Goal: Information Seeking & Learning: Learn about a topic

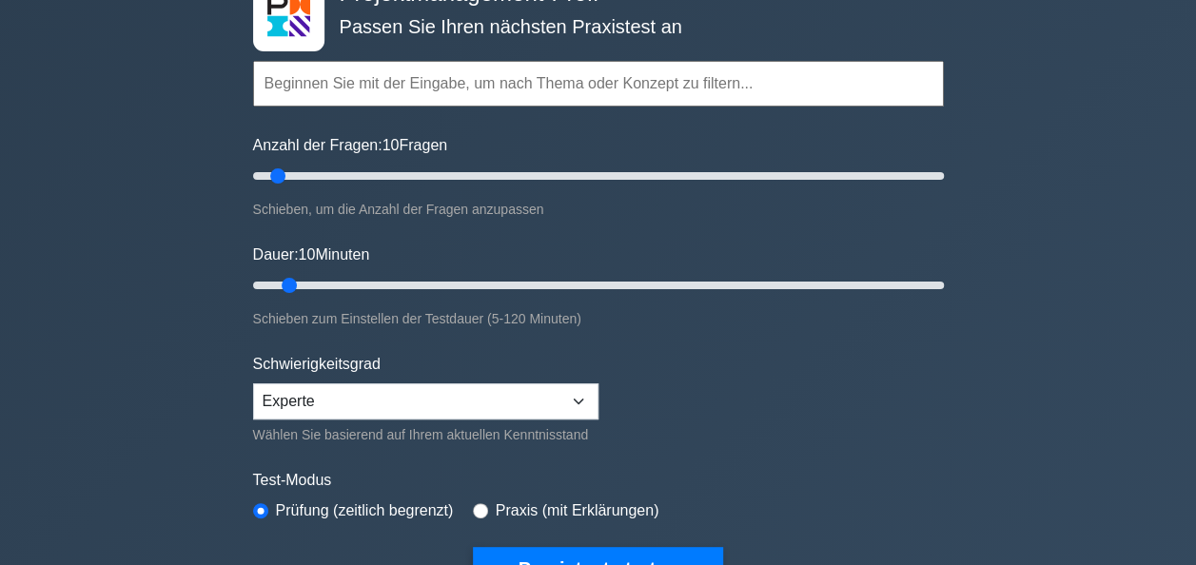
scroll to position [253, 0]
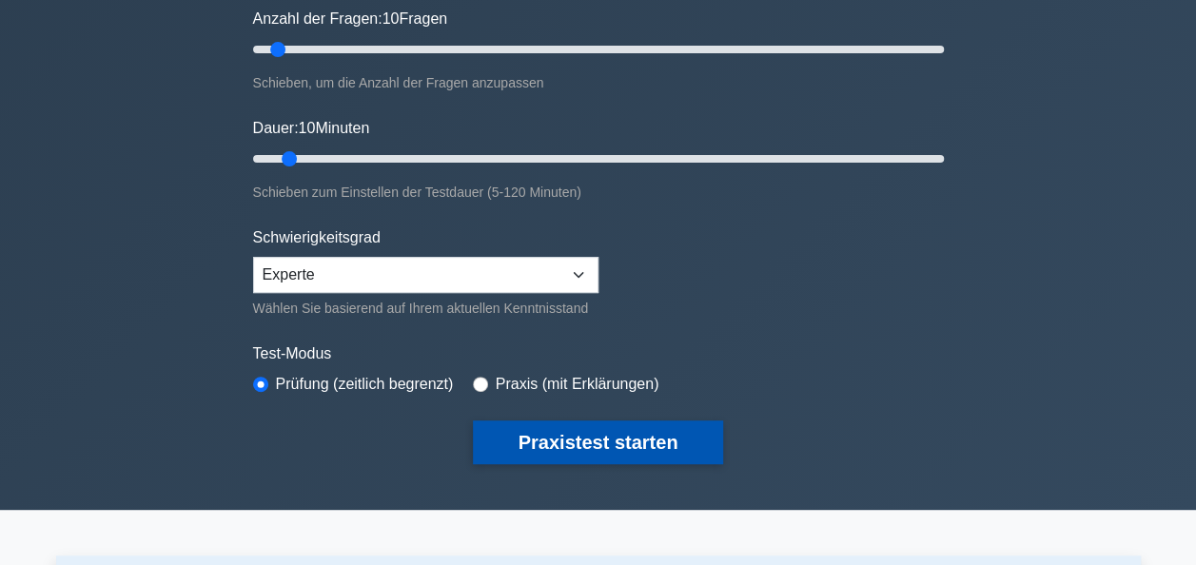
click at [568, 440] on button "Praxistest starten" at bounding box center [598, 443] width 251 height 44
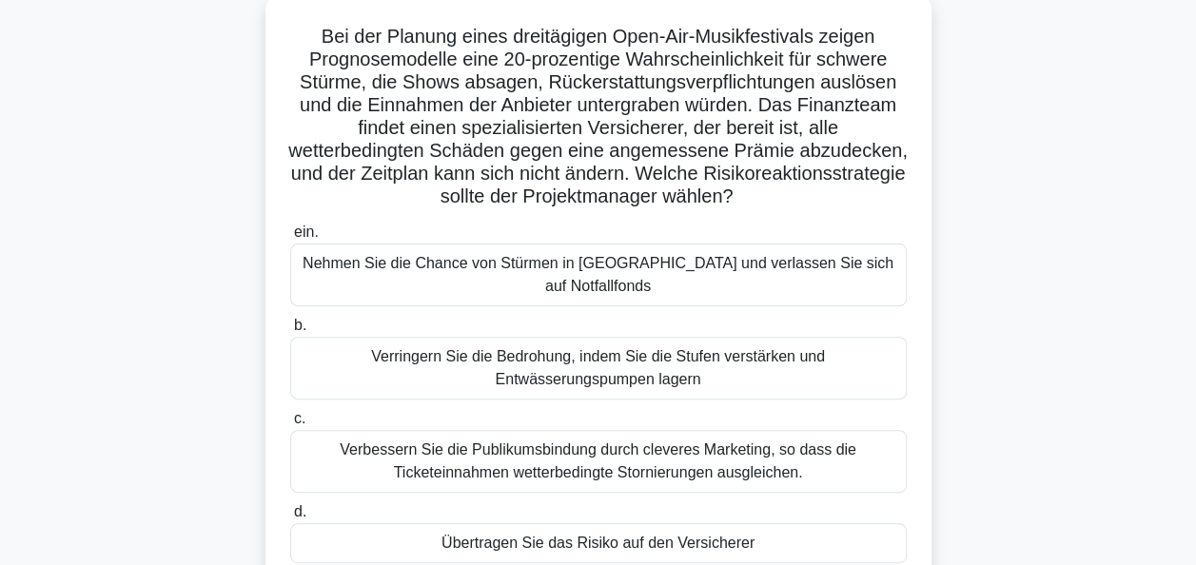
scroll to position [114, 0]
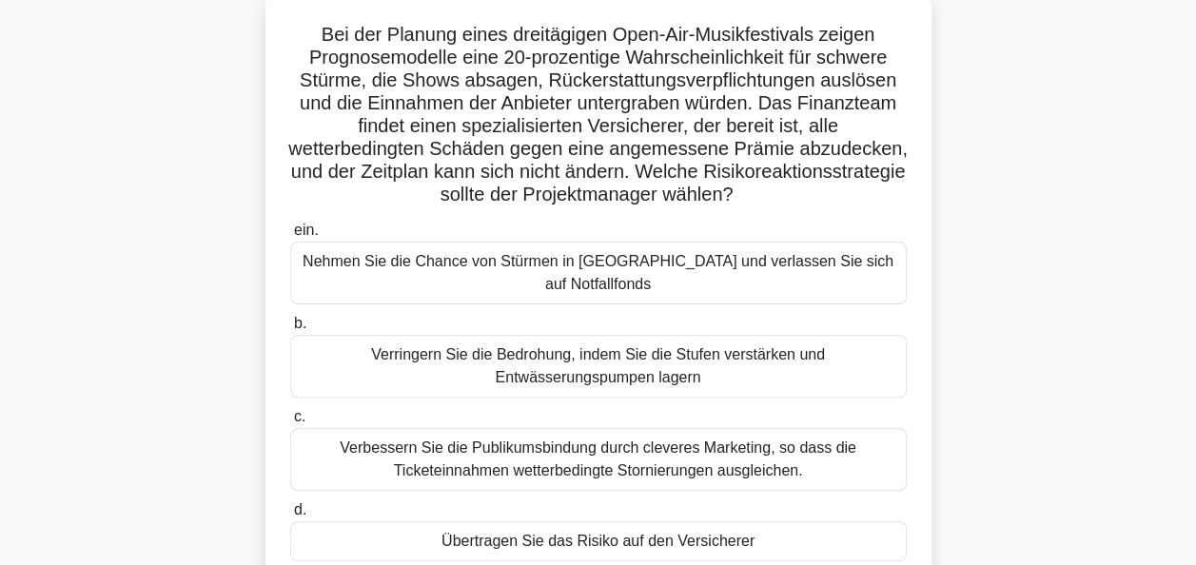
click at [562, 436] on div "Verbessern Sie die Publikumsbindung durch cleveres Marketing, so dass die Ticke…" at bounding box center [598, 459] width 617 height 63
click at [290, 423] on input "c. Verbessern Sie die Publikumsbindung durch cleveres Marketing, so dass die Ti…" at bounding box center [290, 417] width 0 height 12
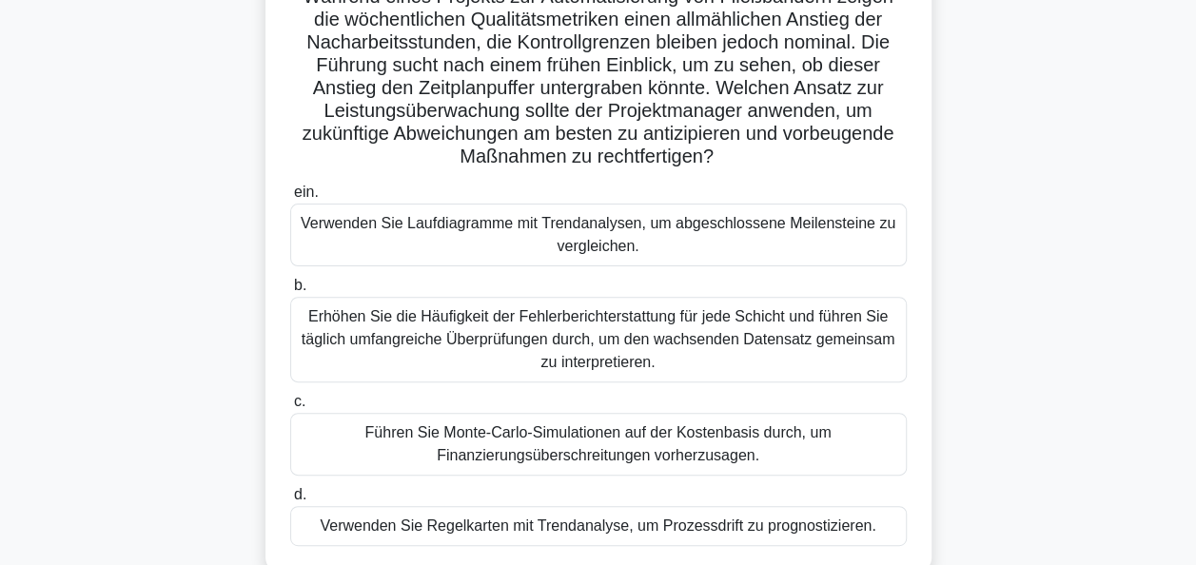
scroll to position [190, 0]
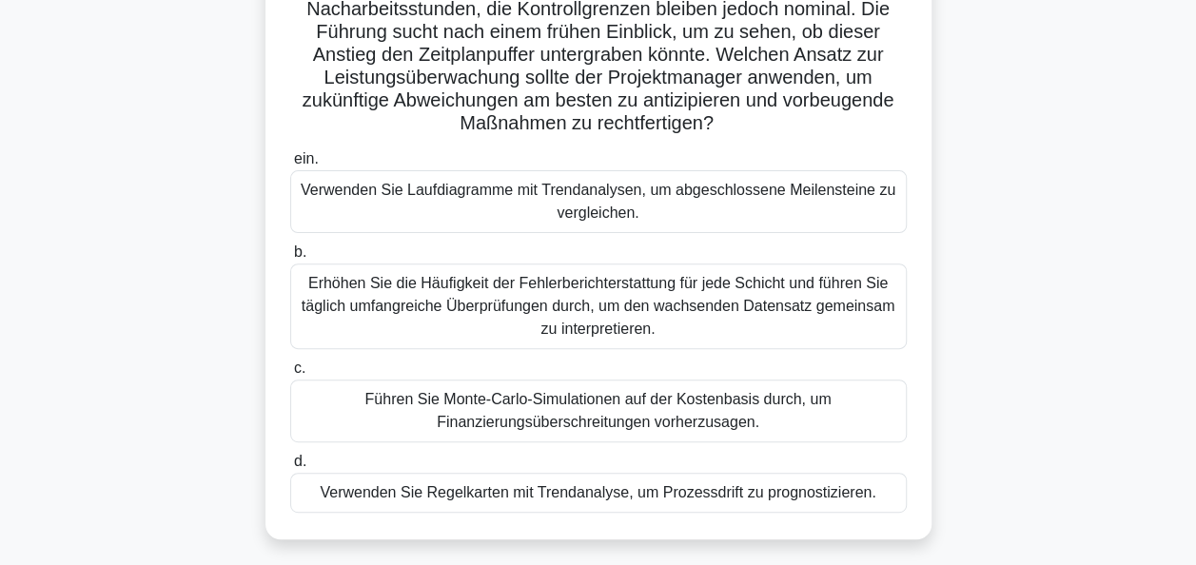
drag, startPoint x: 620, startPoint y: 486, endPoint x: 537, endPoint y: 490, distance: 83.8
click at [537, 490] on div "Verwenden Sie Regelkarten mit Trendanalyse, um Prozessdrift zu prognostizieren." at bounding box center [598, 493] width 617 height 40
click at [290, 468] on input "d. Verwenden Sie Regelkarten mit Trendanalyse, um Prozessdrift zu prognostizier…" at bounding box center [290, 462] width 0 height 12
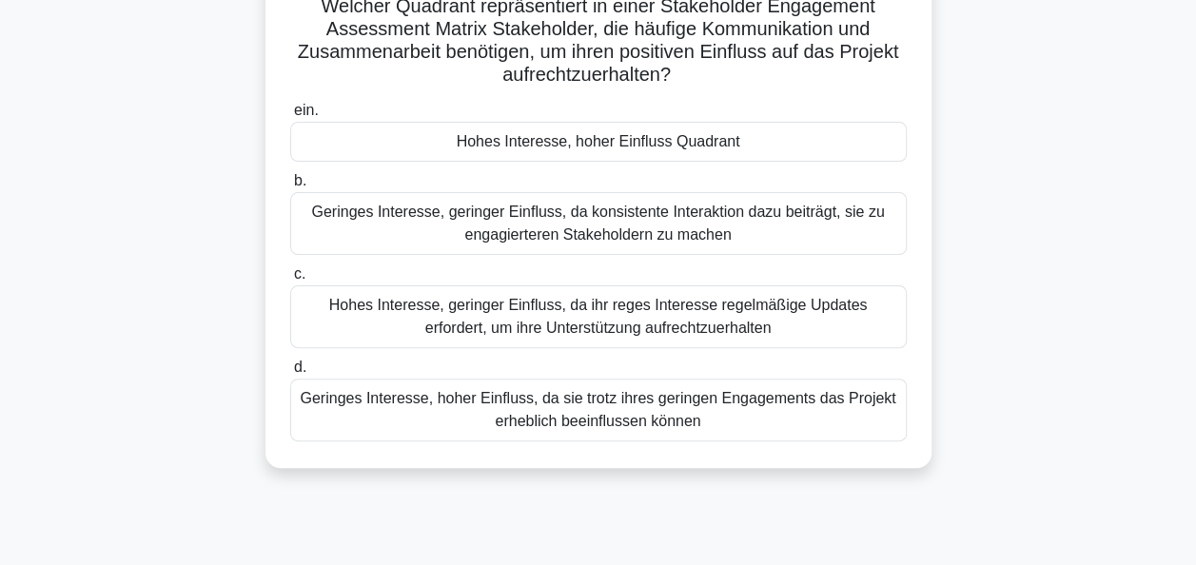
click at [537, 490] on div "5:50 Aufhören PMP (Englisch) Advanced 3/10 Welcher Quadrant repräsentiert in ei…" at bounding box center [598, 397] width 1085 height 952
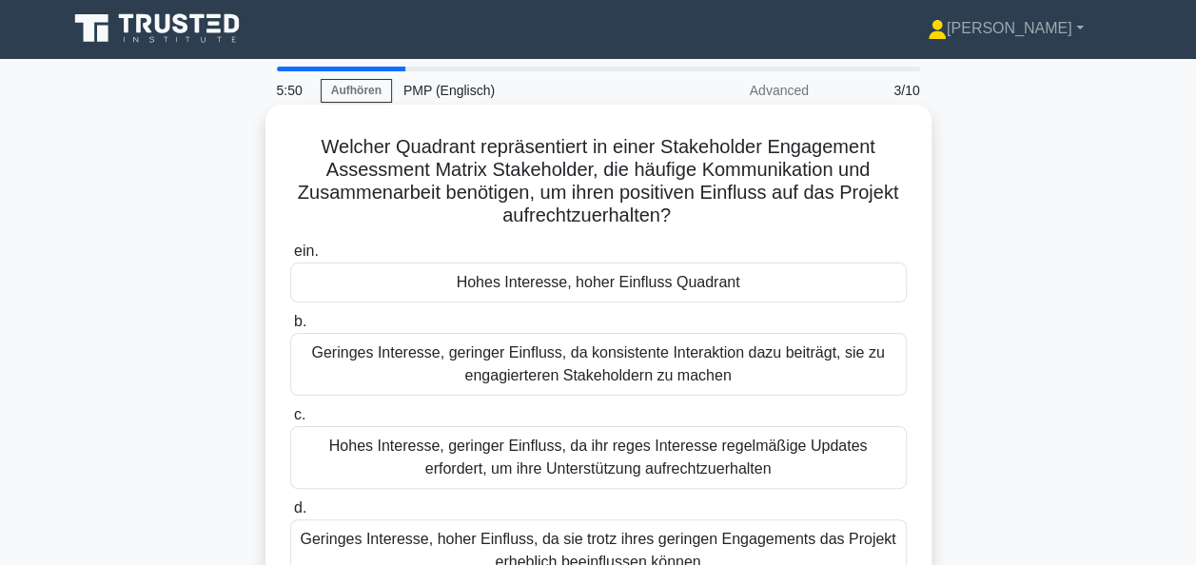
scroll to position [0, 0]
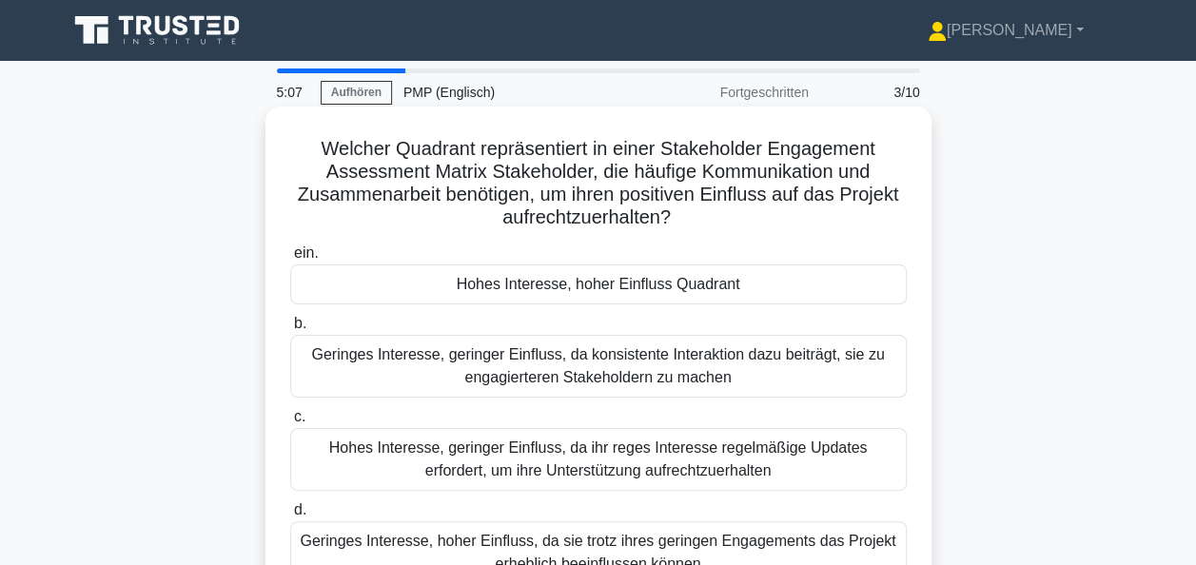
click at [660, 291] on div "Hohes Interesse, hoher Einfluss Quadrant" at bounding box center [598, 285] width 617 height 40
click at [290, 260] on input "ein. Hohes Interesse, hoher Einfluss Quadrant" at bounding box center [290, 253] width 0 height 12
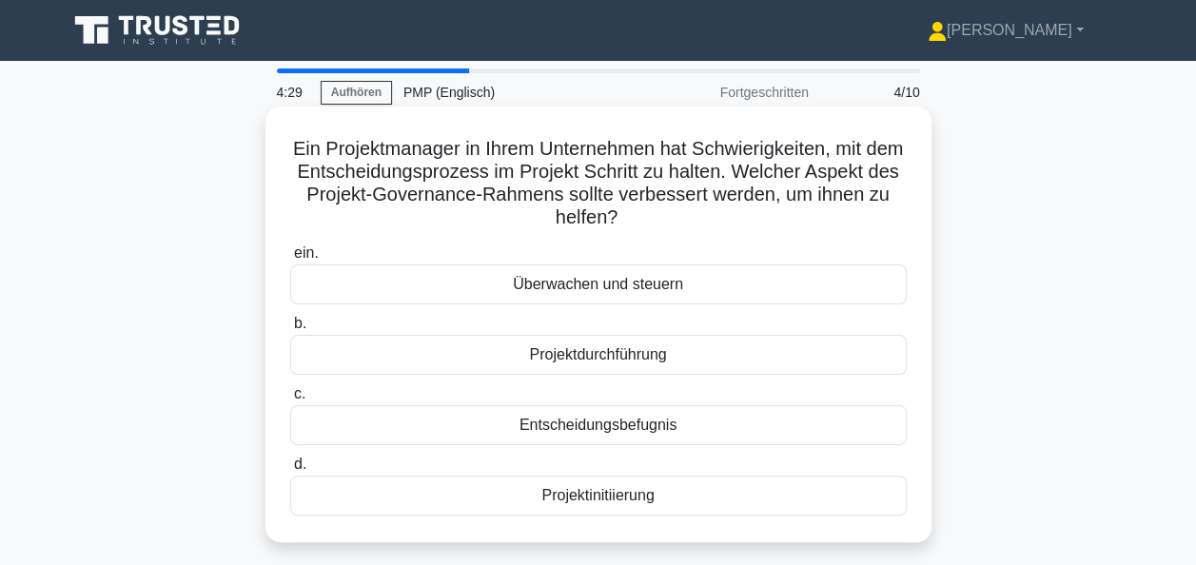
click at [605, 424] on div "Entscheidungsbefugnis" at bounding box center [598, 425] width 617 height 40
click at [290, 401] on input "c. Entscheidungsbefugnis" at bounding box center [290, 394] width 0 height 12
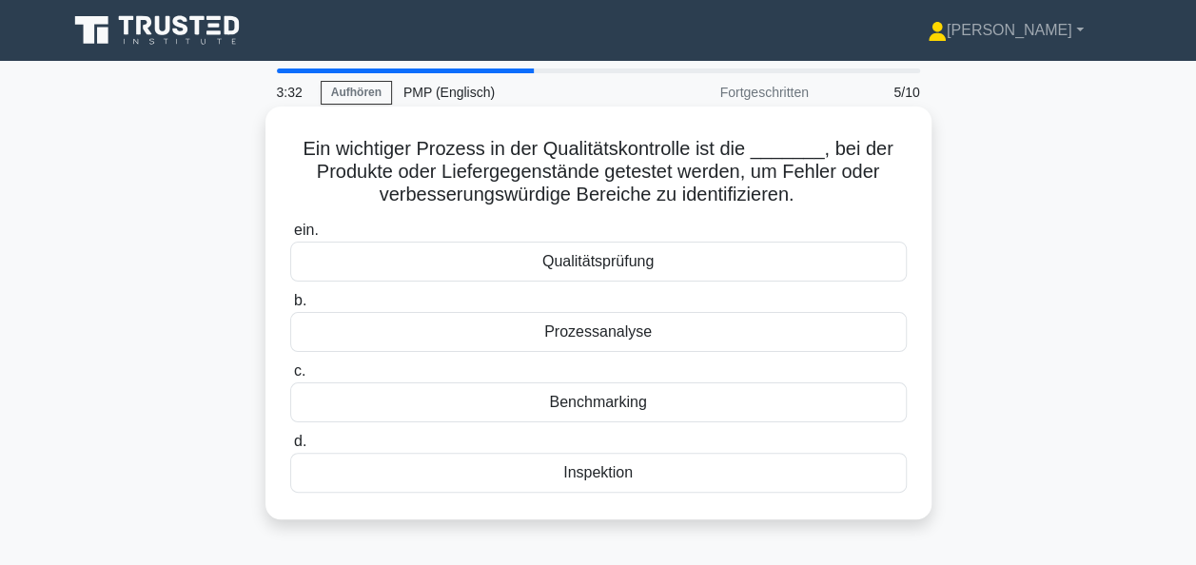
click at [584, 264] on div "Qualitätsprüfung" at bounding box center [598, 262] width 617 height 40
click at [290, 237] on input "ein. Qualitätsprüfung" at bounding box center [290, 231] width 0 height 12
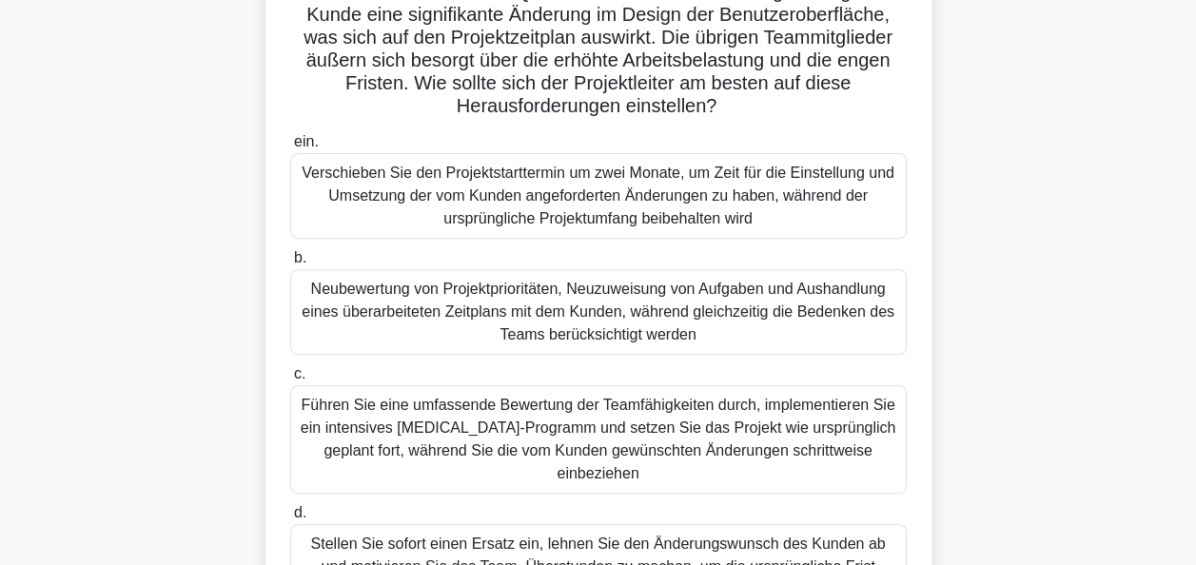
scroll to position [228, 0]
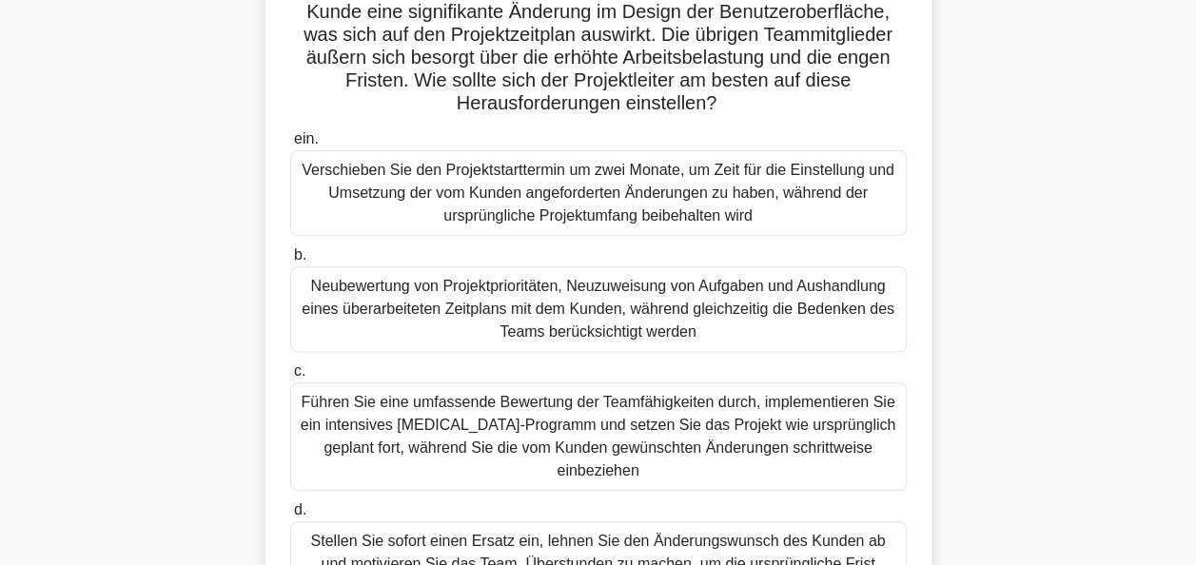
click at [575, 329] on div "Neubewertung von Projektprioritäten, Neuzuweisung von Aufgaben und Aushandlung …" at bounding box center [598, 309] width 617 height 86
click at [290, 262] on input "b. Neubewertung von Projektprioritäten, Neuzuweisung von Aufgaben und Aushandlu…" at bounding box center [290, 255] width 0 height 12
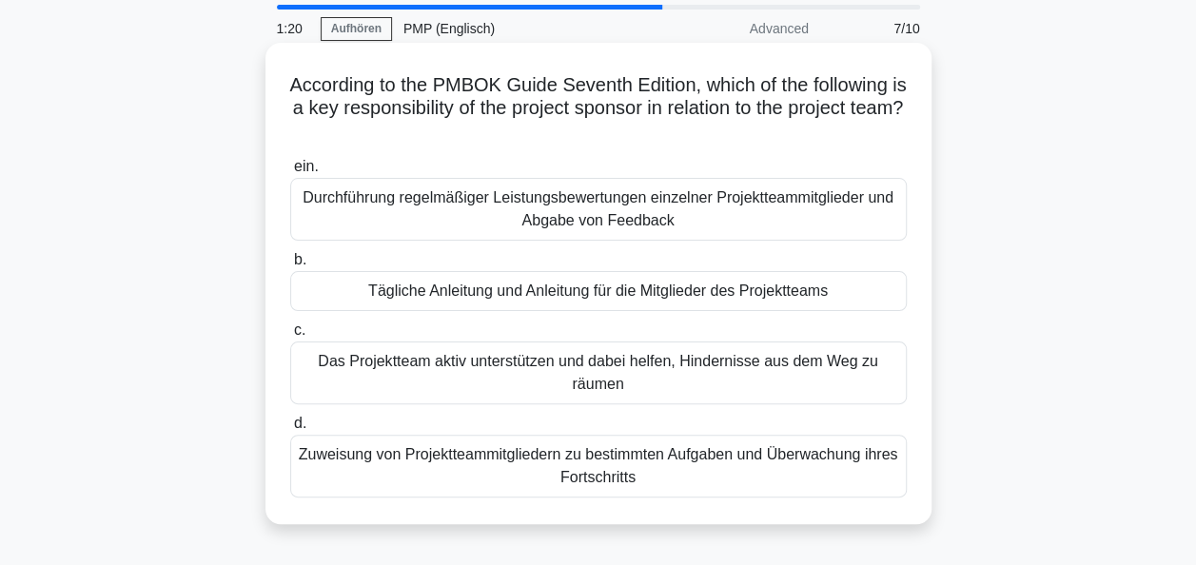
scroll to position [0, 0]
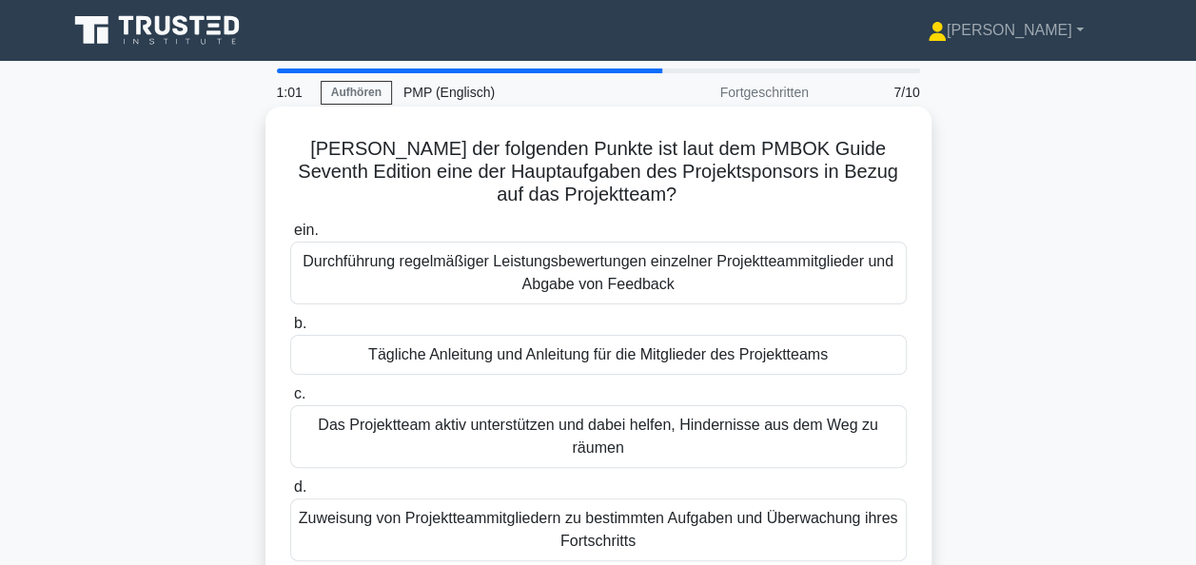
click at [624, 445] on div "Das Projektteam aktiv unterstützen und dabei helfen, Hindernisse aus dem Weg zu…" at bounding box center [598, 436] width 617 height 63
click at [290, 401] on input "c. Das Projektteam aktiv unterstützen und dabei helfen, Hindernisse aus dem Weg…" at bounding box center [290, 394] width 0 height 12
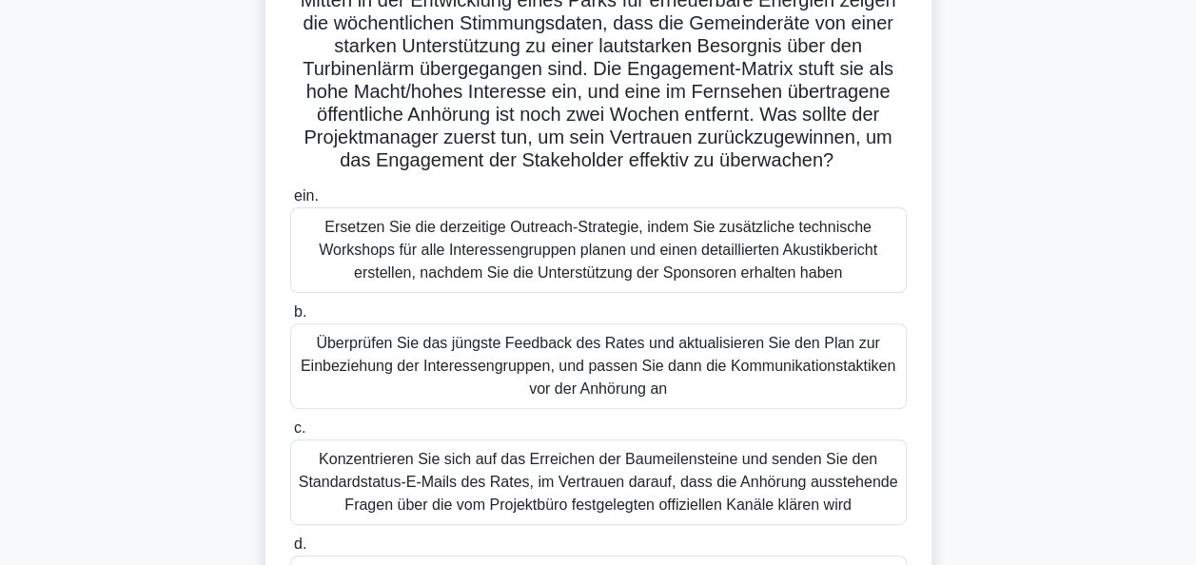
scroll to position [152, 0]
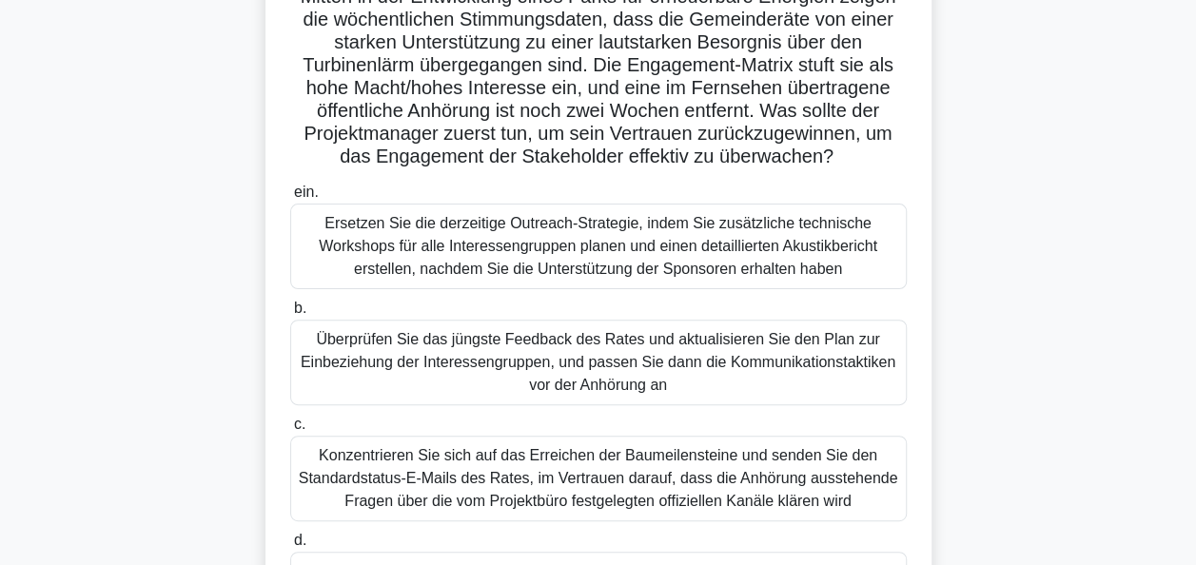
click at [634, 337] on div "Überprüfen Sie das jüngste Feedback des Rates und aktualisieren Sie den Plan zu…" at bounding box center [598, 363] width 617 height 86
click at [290, 315] on input "b. Überprüfen Sie das jüngste Feedback des Rates und aktualisieren Sie den Plan…" at bounding box center [290, 309] width 0 height 12
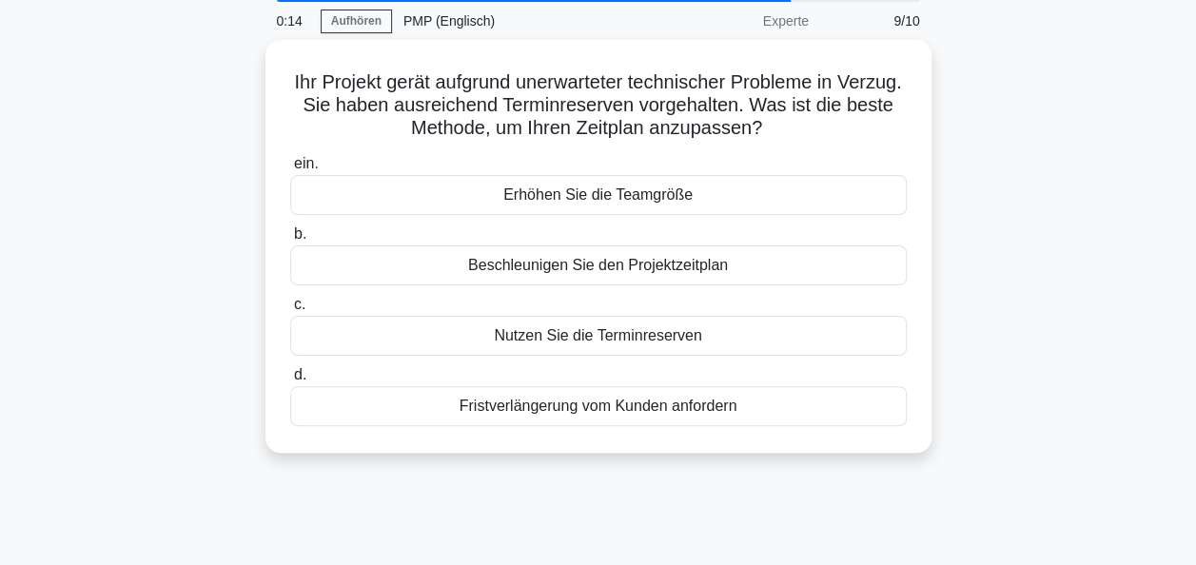
scroll to position [0, 0]
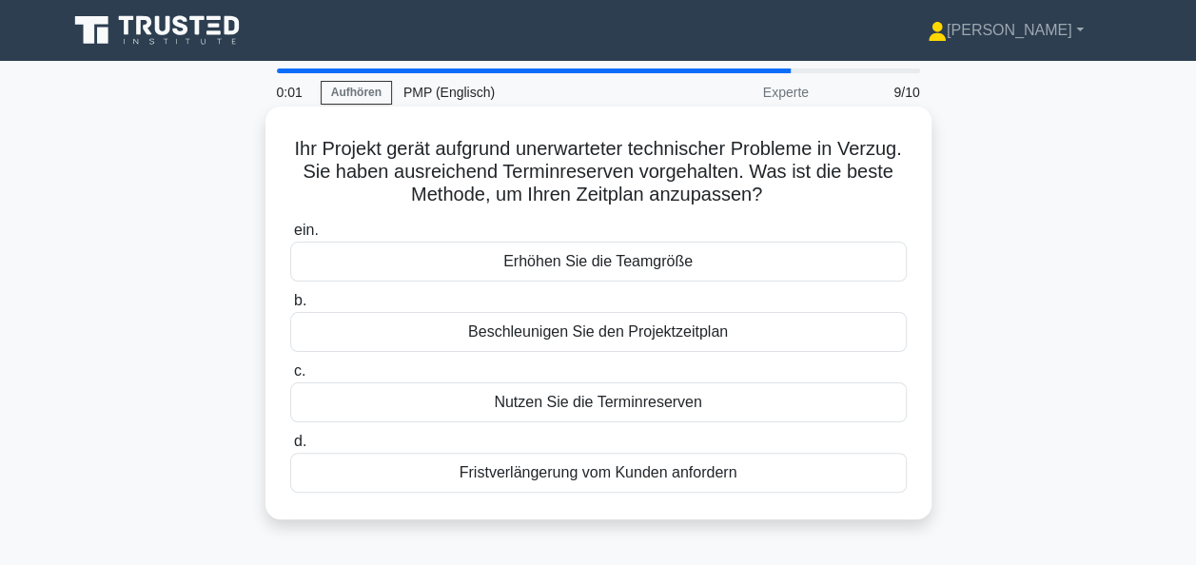
click at [607, 403] on div "Nutzen Sie die Terminreserven" at bounding box center [598, 403] width 617 height 40
click at [290, 378] on input "c. Nutzen Sie die Terminreserven" at bounding box center [290, 371] width 0 height 12
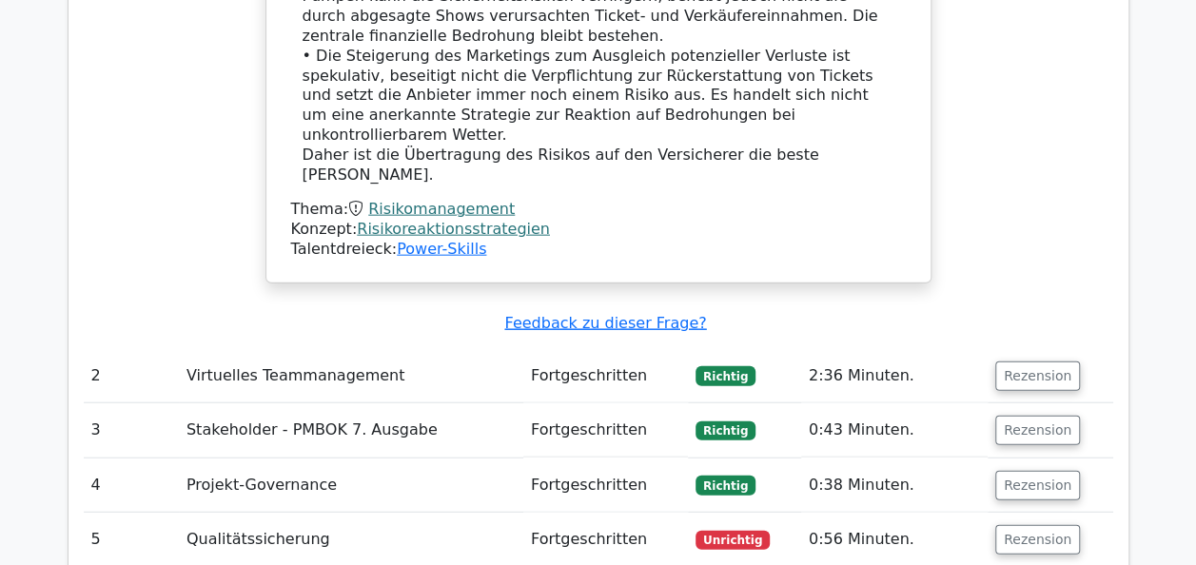
scroll to position [2170, 0]
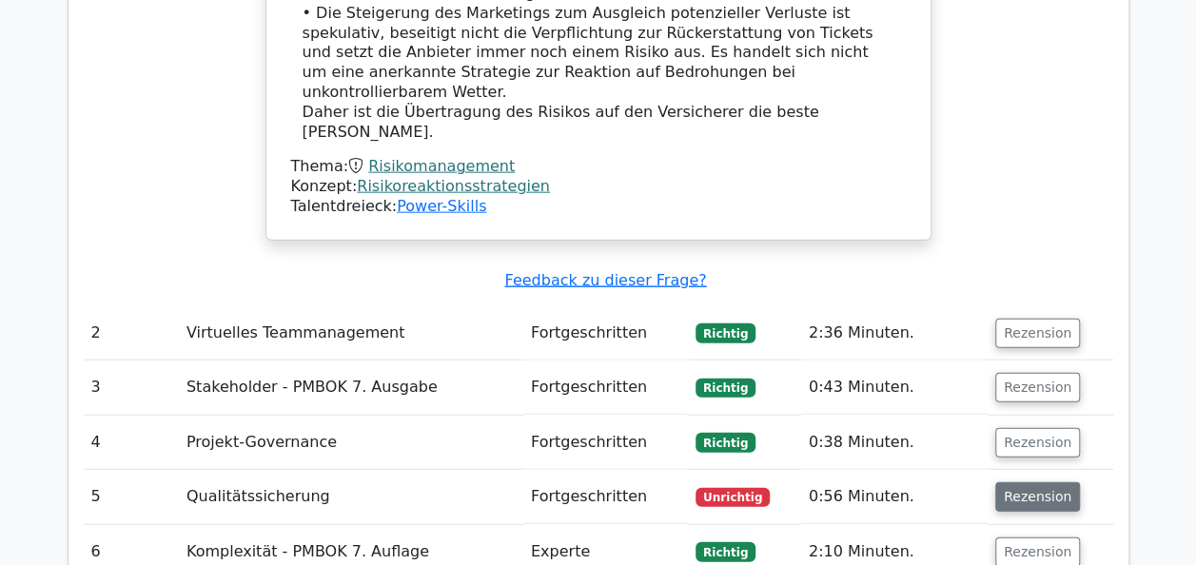
click at [1029, 482] on button "Rezension" at bounding box center [1037, 496] width 85 height 29
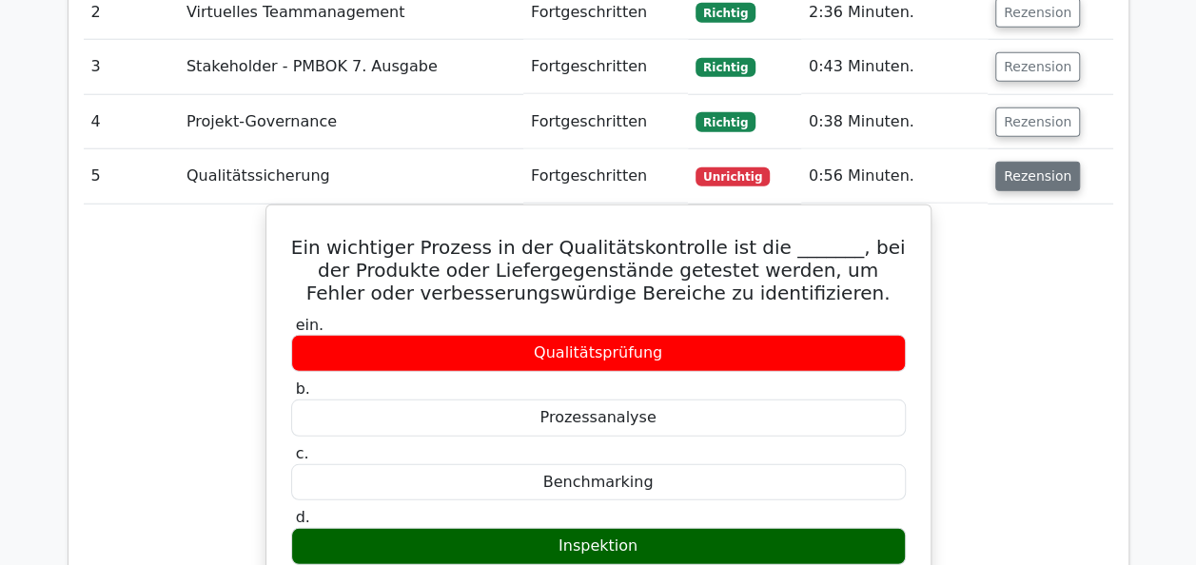
scroll to position [2360, 0]
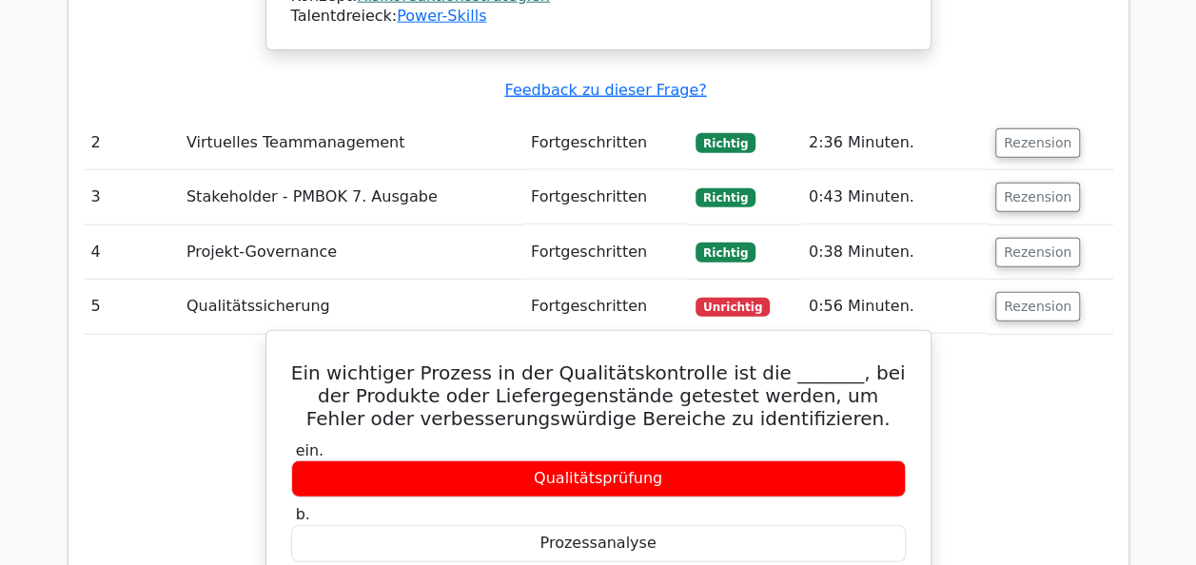
drag, startPoint x: 521, startPoint y: 346, endPoint x: 646, endPoint y: 553, distance: 241.2
click at [646, 553] on div "ein. Qualitätsprüfung b. Prozessanalyse c. Benchmarking d. Inspektion" at bounding box center [599, 566] width 638 height 257
copy div "Qualitätsprüfung b. Prozessanalyse c. Benchmarking d. Inspektion"
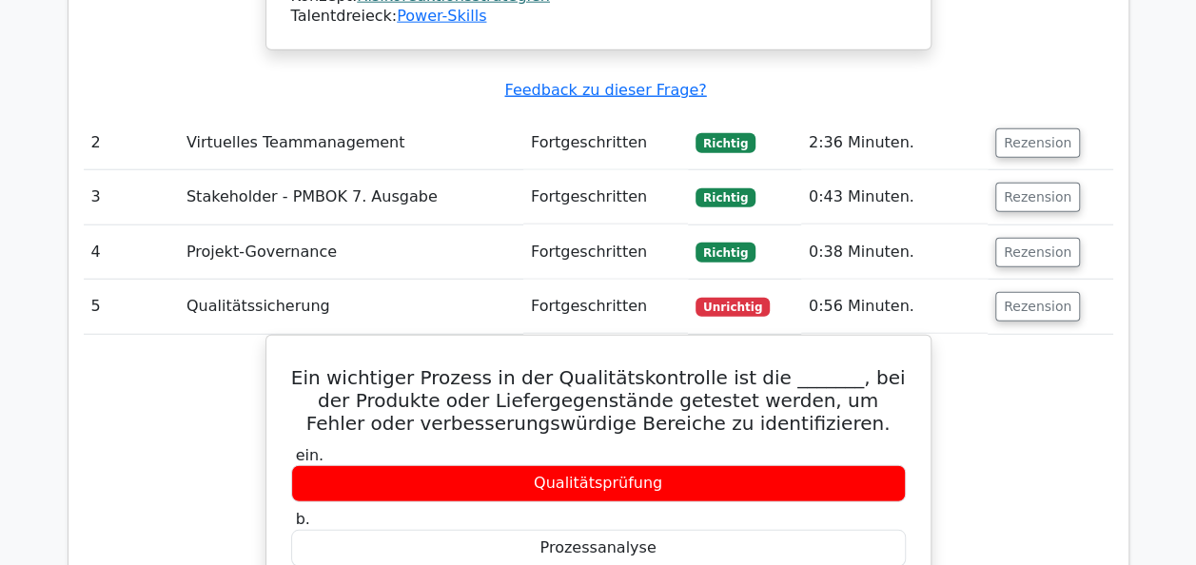
click at [1128, 95] on div "Analyse von Fragen Frage # Thema Schwierigkeit Ergebnis Verbrachte Zeit Aktion …" at bounding box center [599, 182] width 1060 height 2991
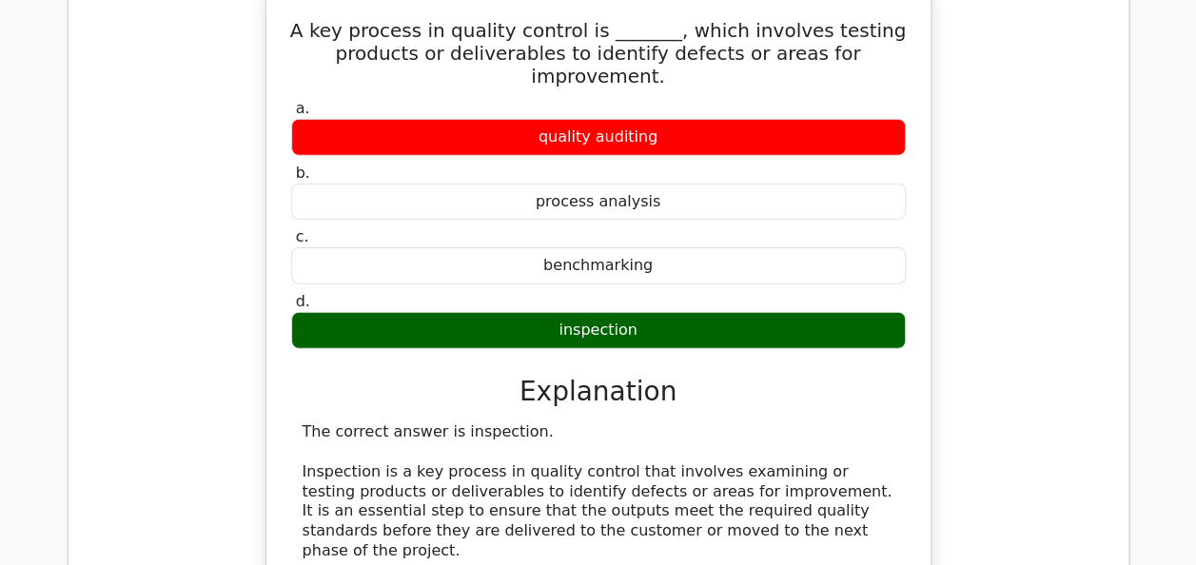
scroll to position [2540, 0]
